Goal: Task Accomplishment & Management: Manage account settings

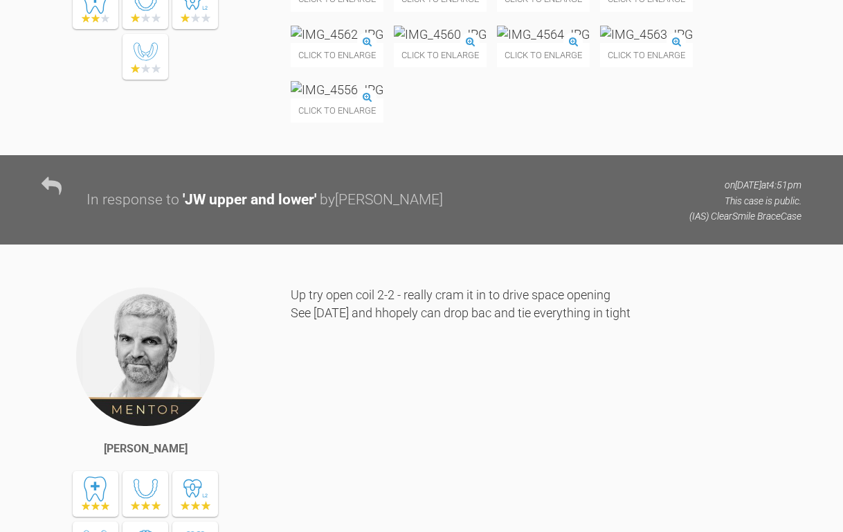
scroll to position [12132, 0]
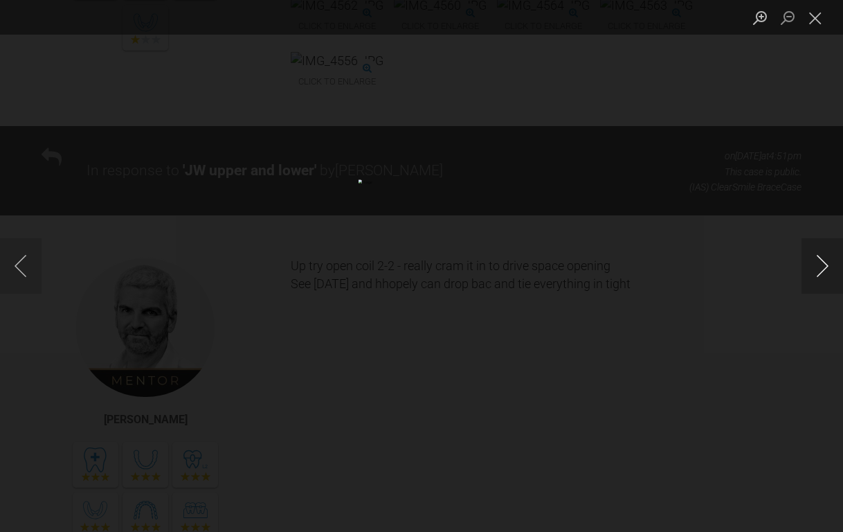
click at [830, 264] on button "Next image" at bounding box center [823, 265] width 42 height 55
click at [25, 270] on button "Previous image" at bounding box center [21, 265] width 42 height 55
click at [816, 22] on button "Close lightbox" at bounding box center [816, 18] width 28 height 24
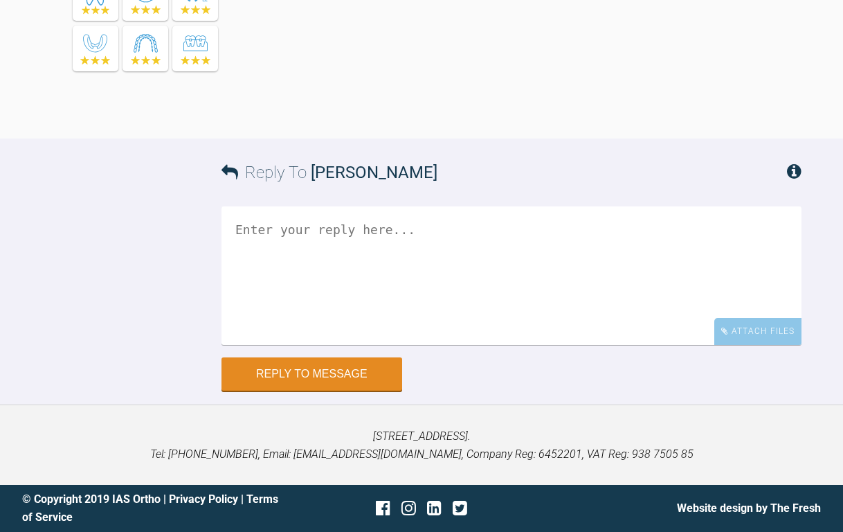
scroll to position [14504, 0]
drag, startPoint x: 415, startPoint y: 213, endPoint x: 415, endPoint y: 228, distance: 15.9
drag, startPoint x: 428, startPoint y: 242, endPoint x: 422, endPoint y: 213, distance: 30.3
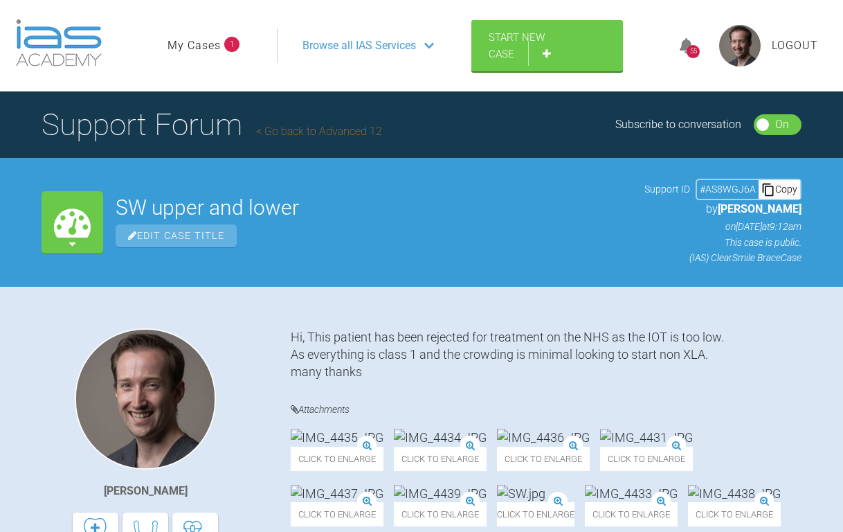
click at [208, 36] on ul "My Cases 1" at bounding box center [222, 45] width 109 height 35
